Goal: Information Seeking & Learning: Learn about a topic

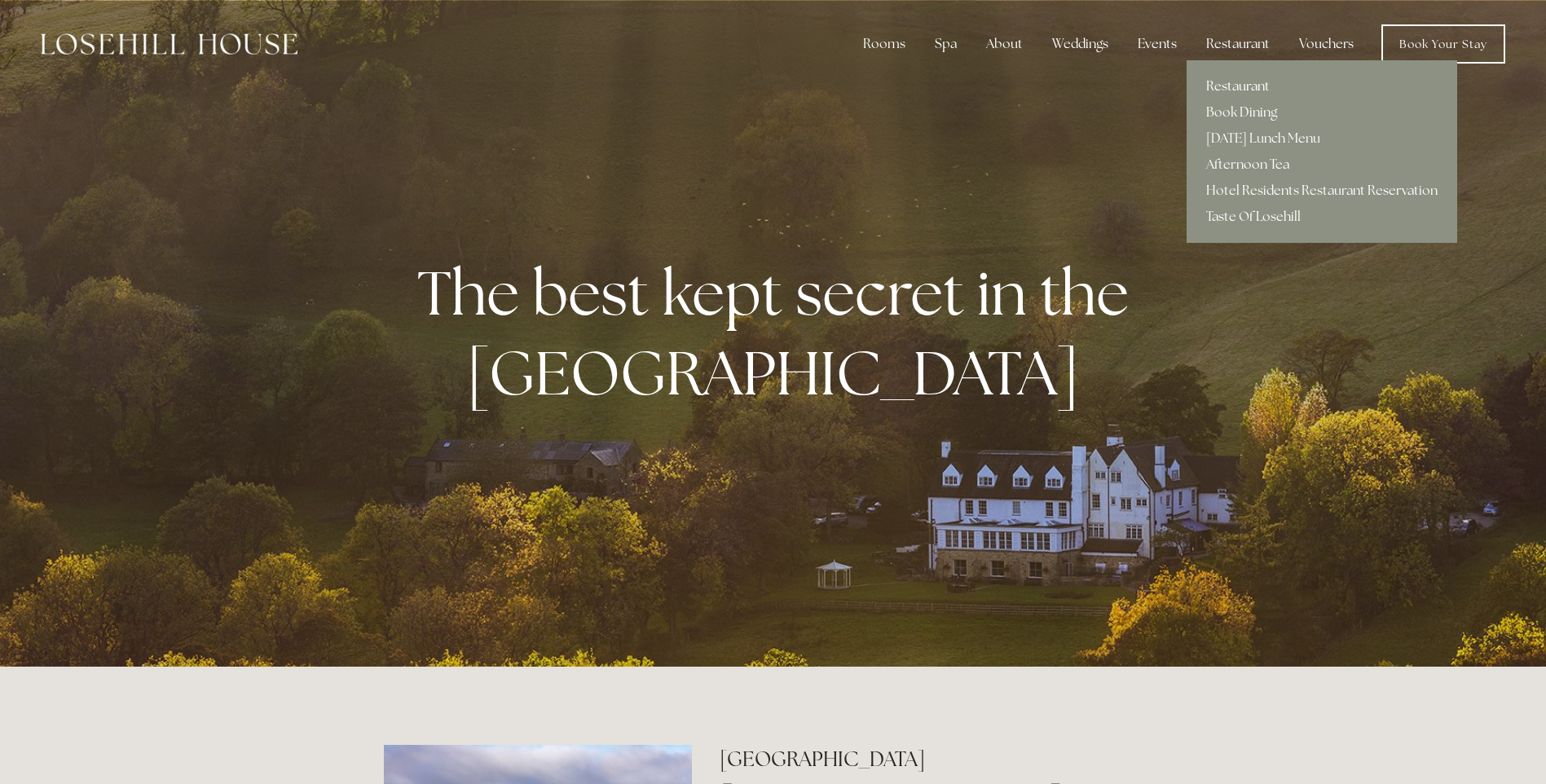
click at [1237, 79] on link "Restaurant" at bounding box center [1321, 86] width 270 height 26
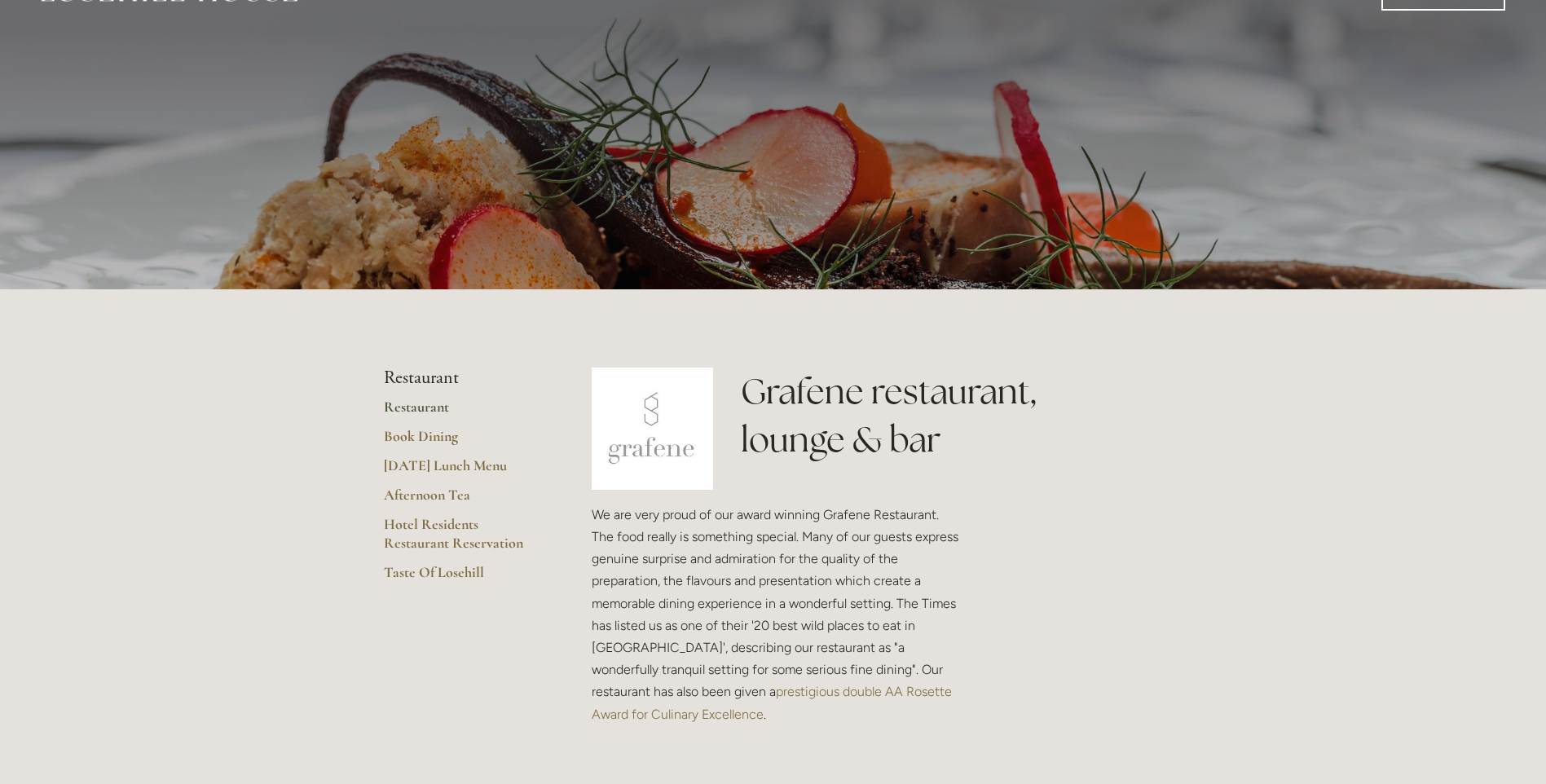
scroll to position [81, 0]
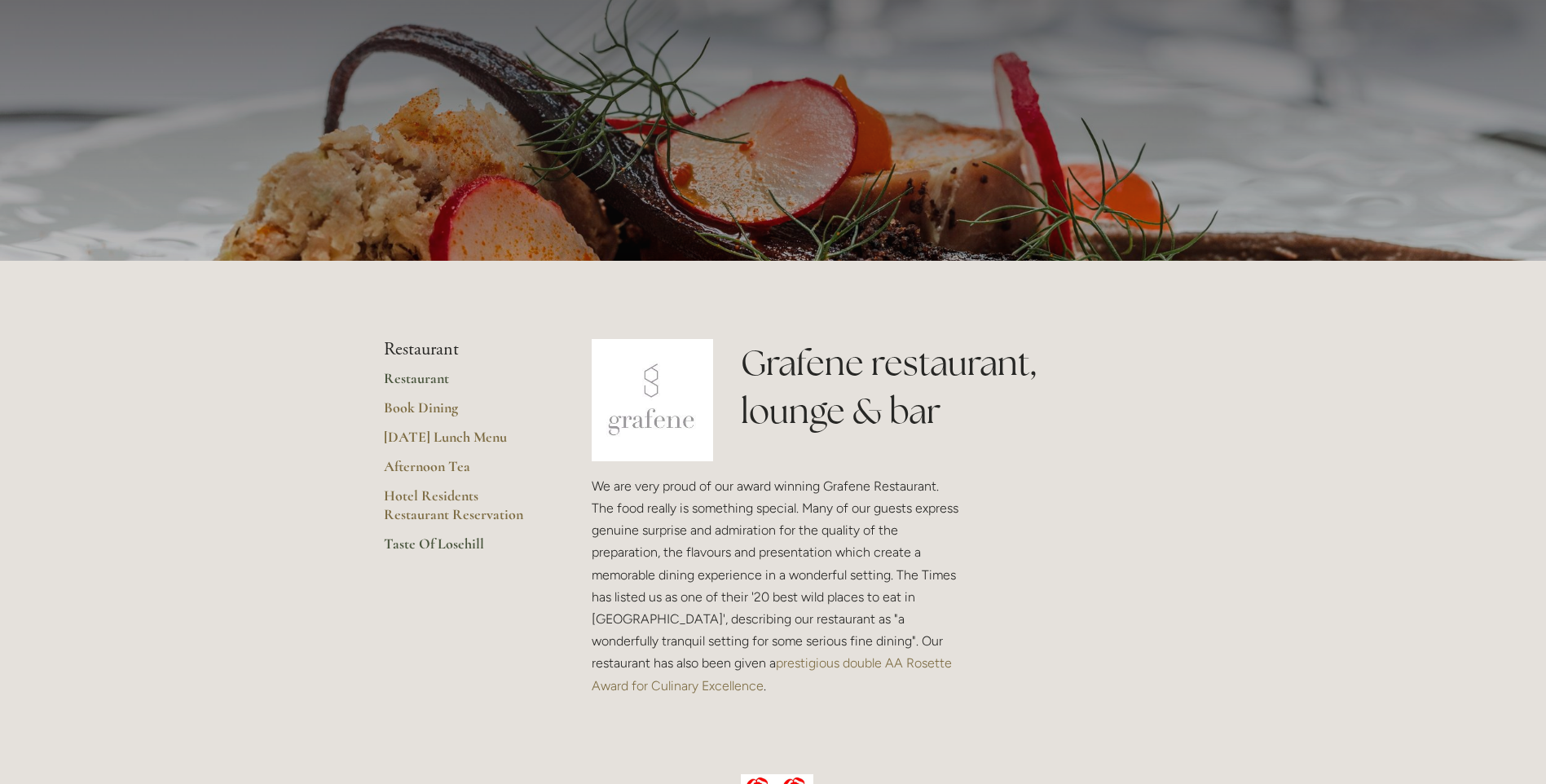
click at [430, 537] on link "Taste Of Losehill" at bounding box center [461, 549] width 155 height 30
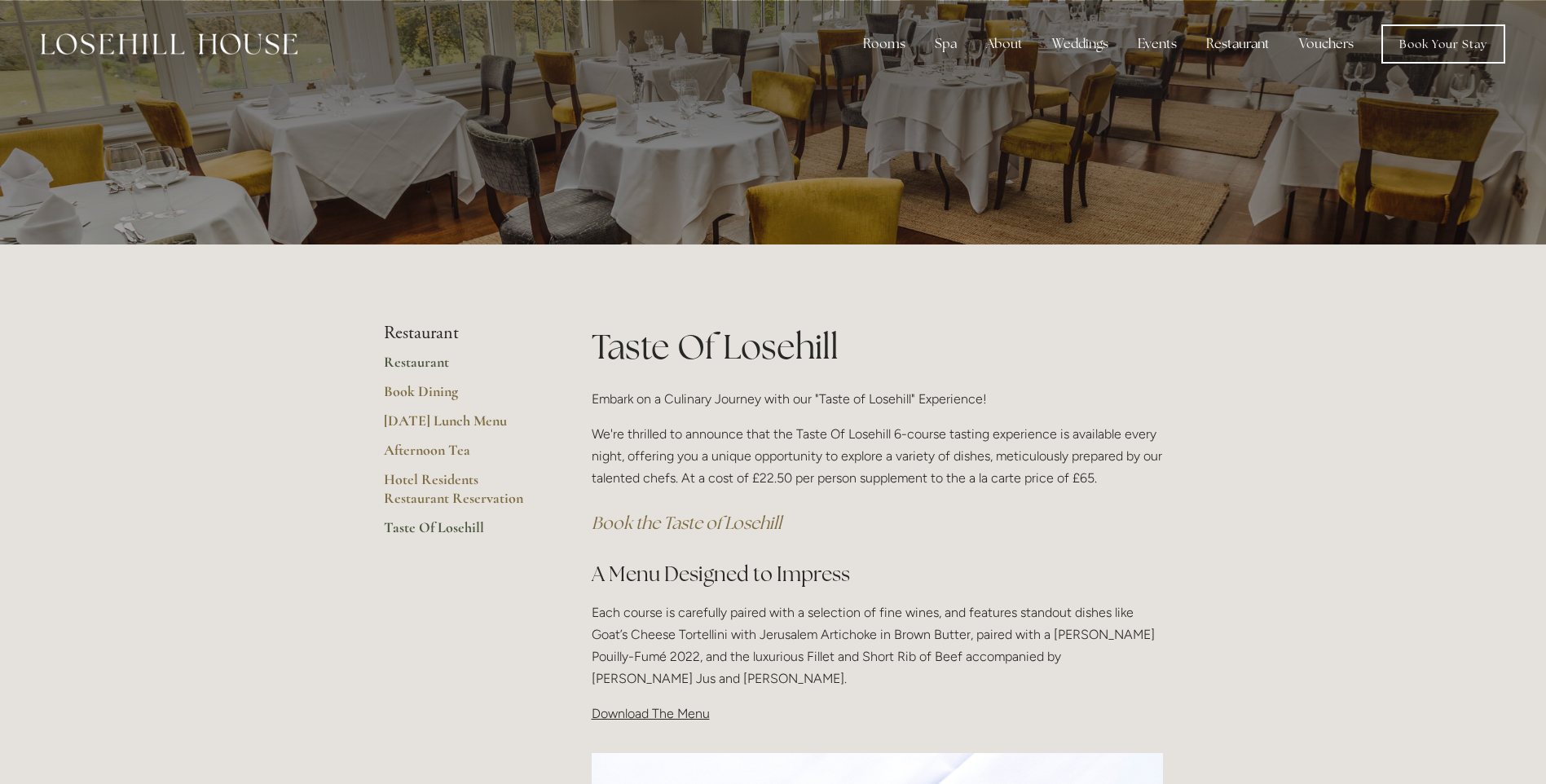
click at [426, 358] on link "Restaurant" at bounding box center [461, 367] width 155 height 30
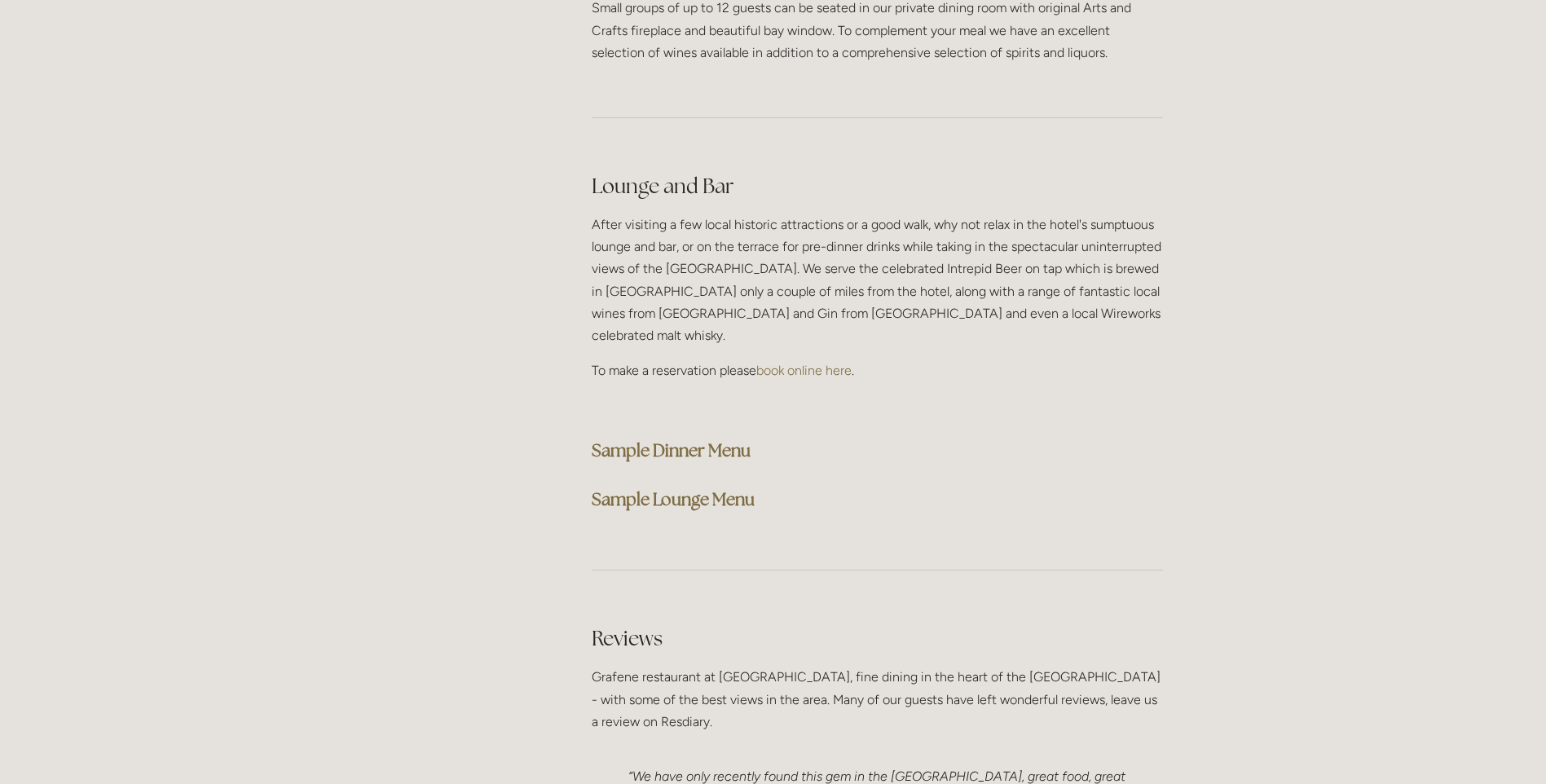
scroll to position [4074, 0]
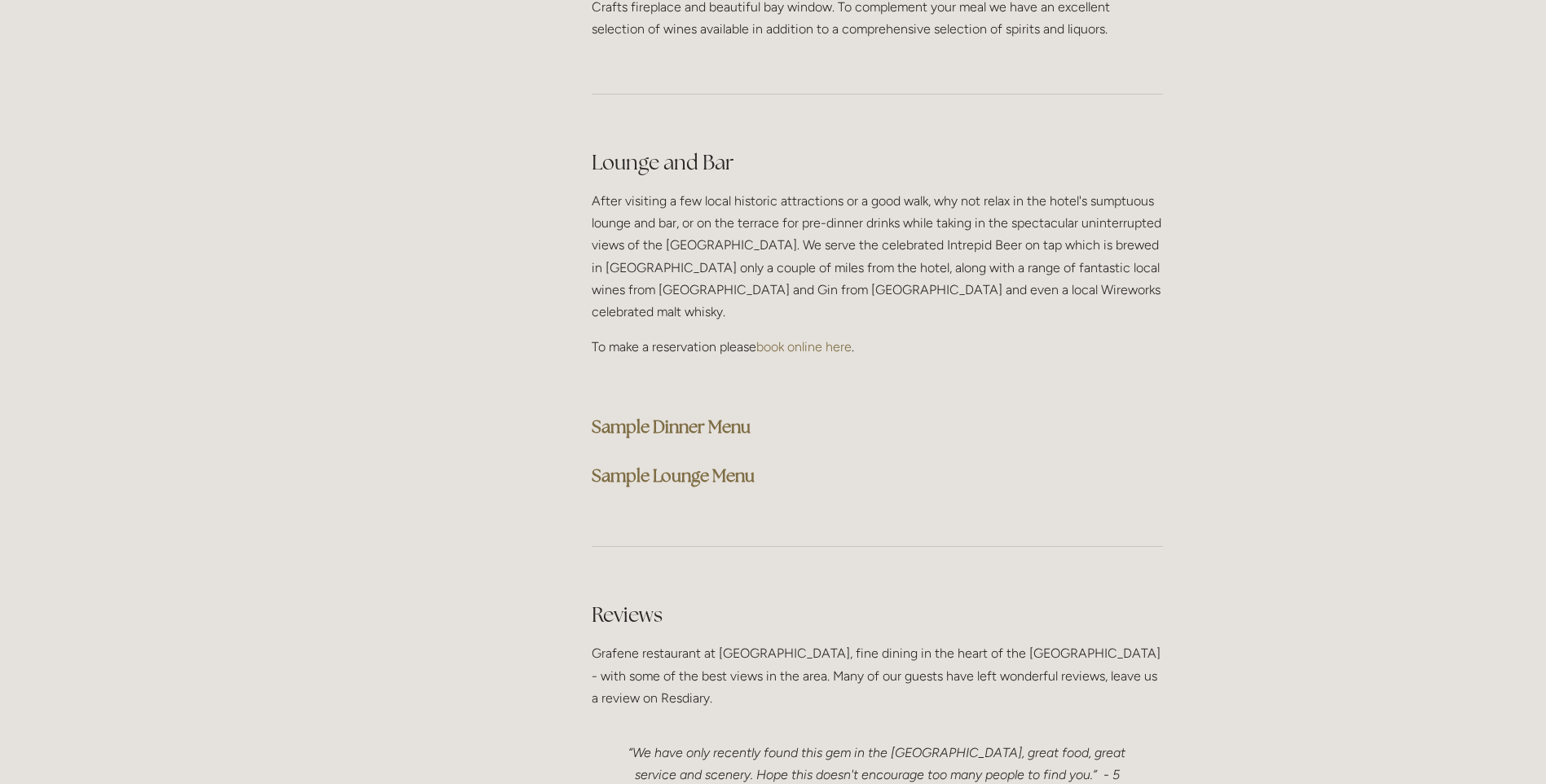
click at [685, 416] on strong "Sample Dinner Menu" at bounding box center [671, 427] width 159 height 22
